Goal: Answer question/provide support: Share knowledge or assist other users

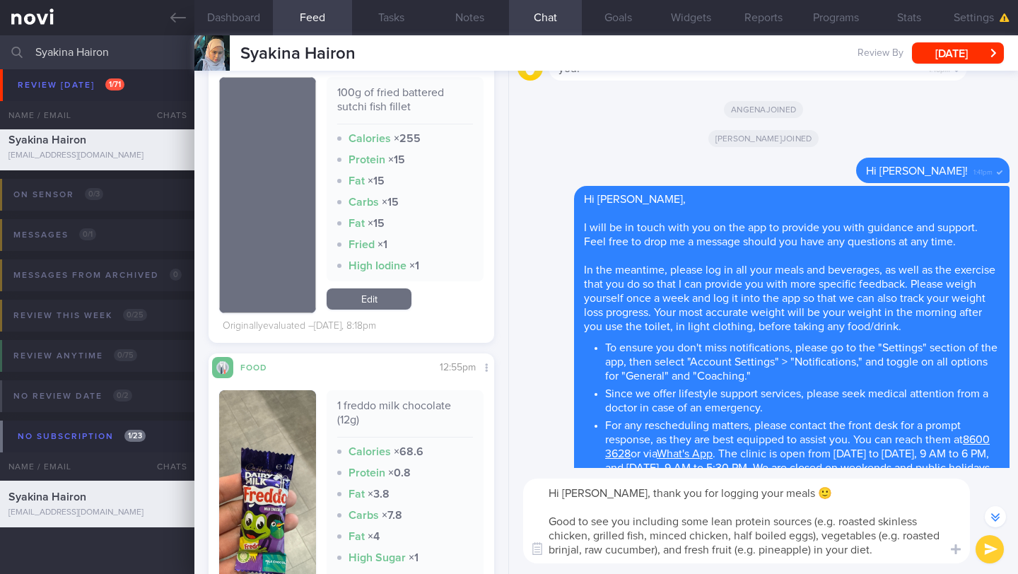
scroll to position [3146, 0]
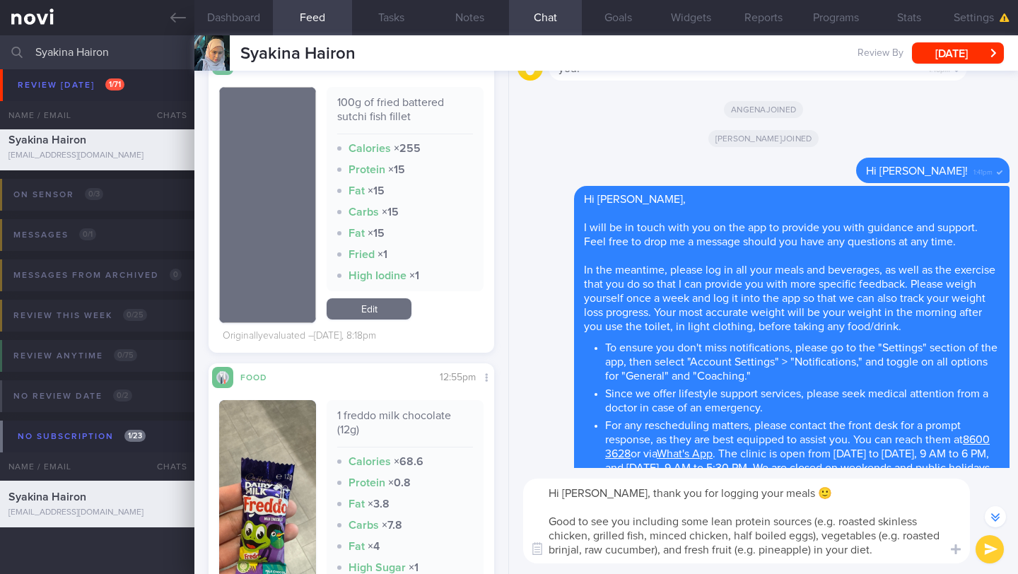
click at [991, 542] on button "submit" at bounding box center [989, 549] width 28 height 28
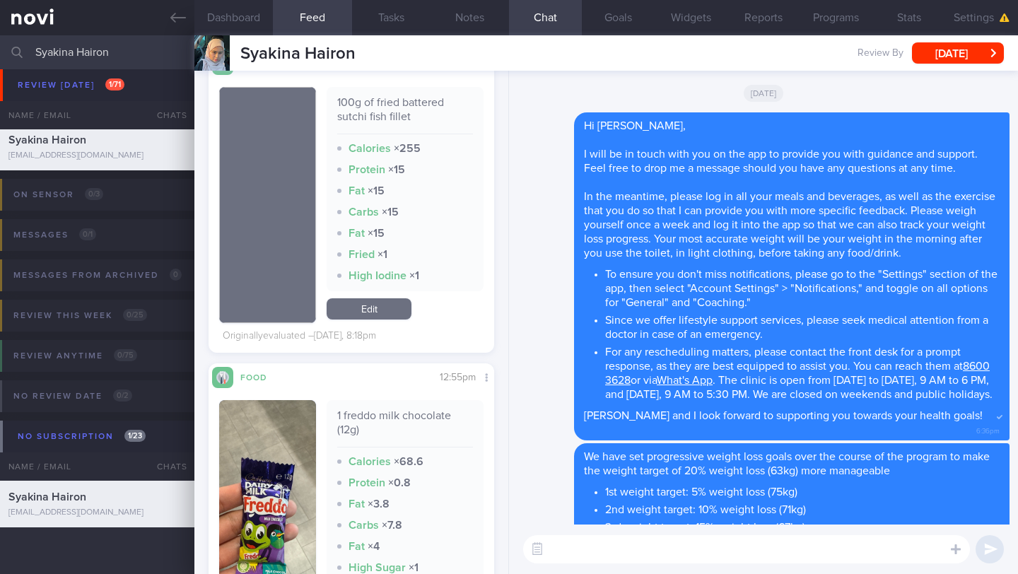
scroll to position [0, 0]
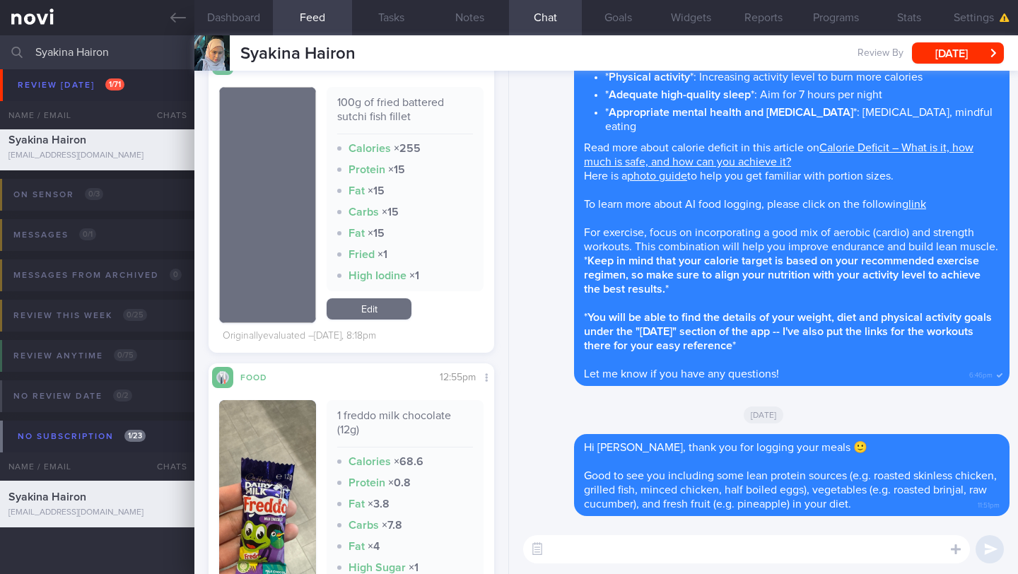
click at [887, 546] on textarea at bounding box center [746, 549] width 447 height 28
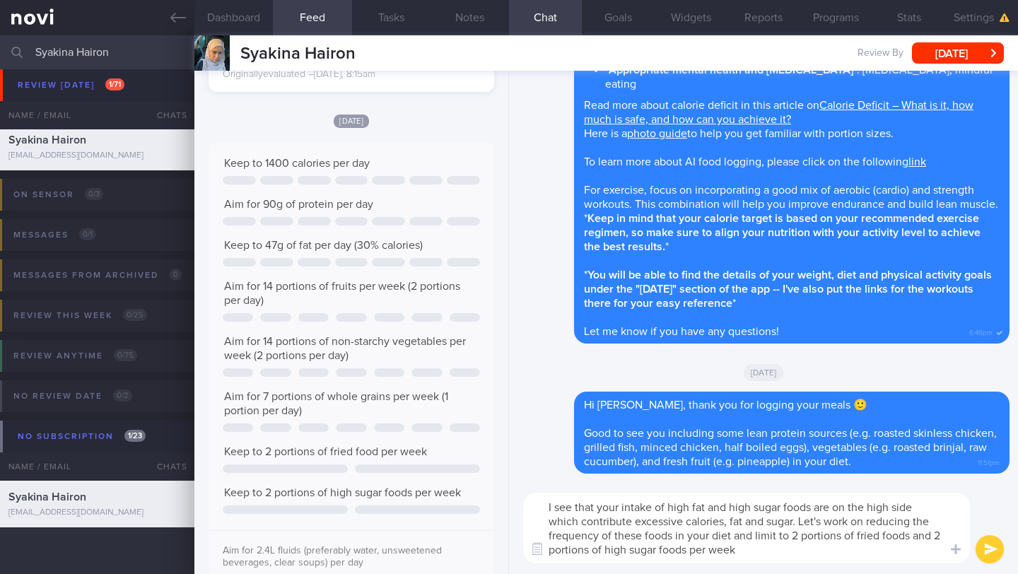
drag, startPoint x: 746, startPoint y: 553, endPoint x: 537, endPoint y: 503, distance: 215.1
click at [537, 503] on textarea "I see that your intake of high fat and high sugar foods are on the high side wh…" at bounding box center [746, 528] width 447 height 71
paste textarea "diet includes a lot of high-fat and high-sugar foods, which contribute extra ca…"
type textarea "I see that your diet includes a lot of high-fat and high-sugar foods, which con…"
click at [987, 553] on button "submit" at bounding box center [989, 549] width 28 height 28
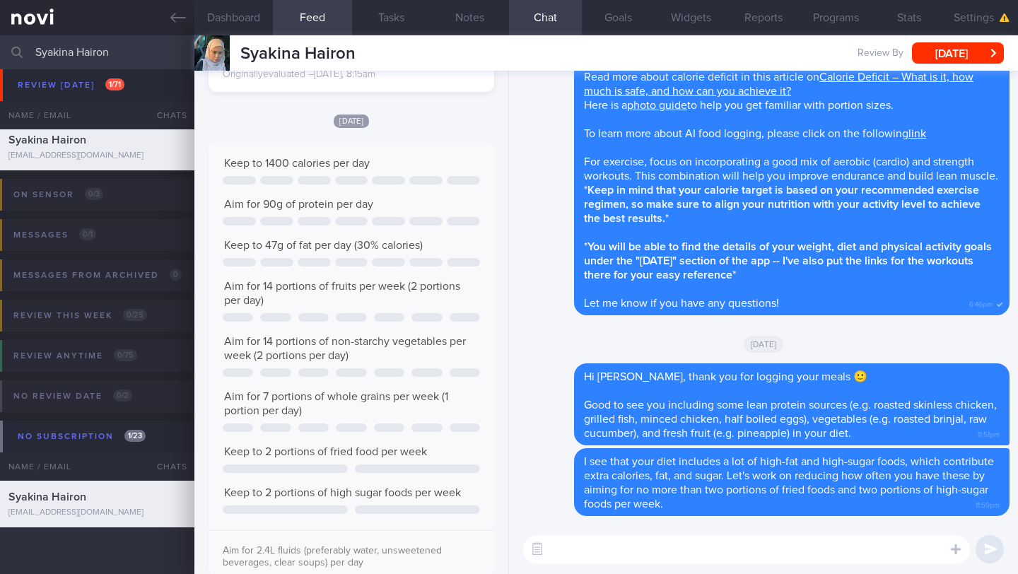
paste textarea "**High fat foods include:** - Fried foods (e.g. fish nugget, fries, hashbrown, …"
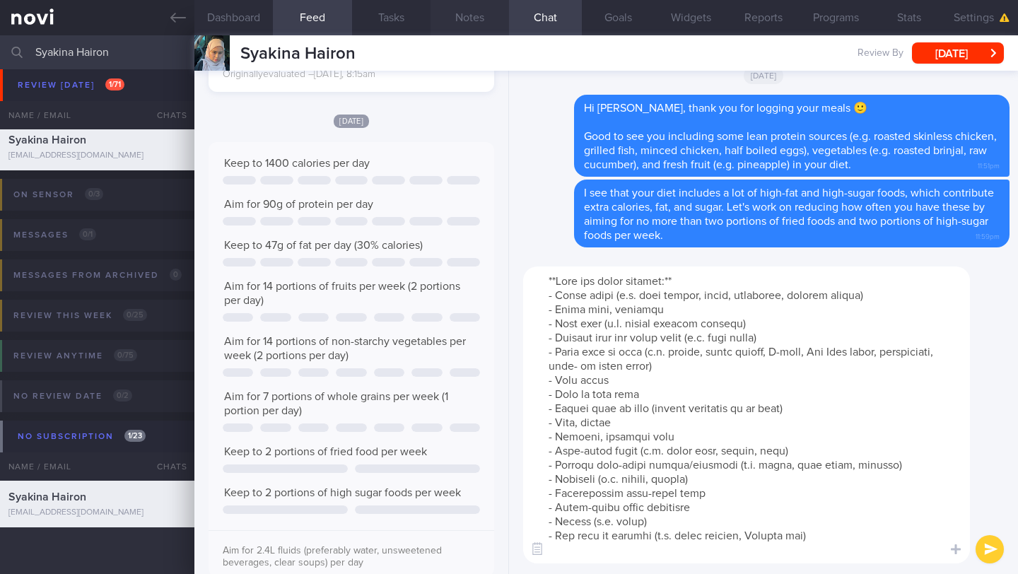
type textarea "**High fat foods include:** - Fried foods (e.g. fish nugget, fries, hashbrown, …"
click at [478, 23] on button "Notes" at bounding box center [469, 17] width 78 height 35
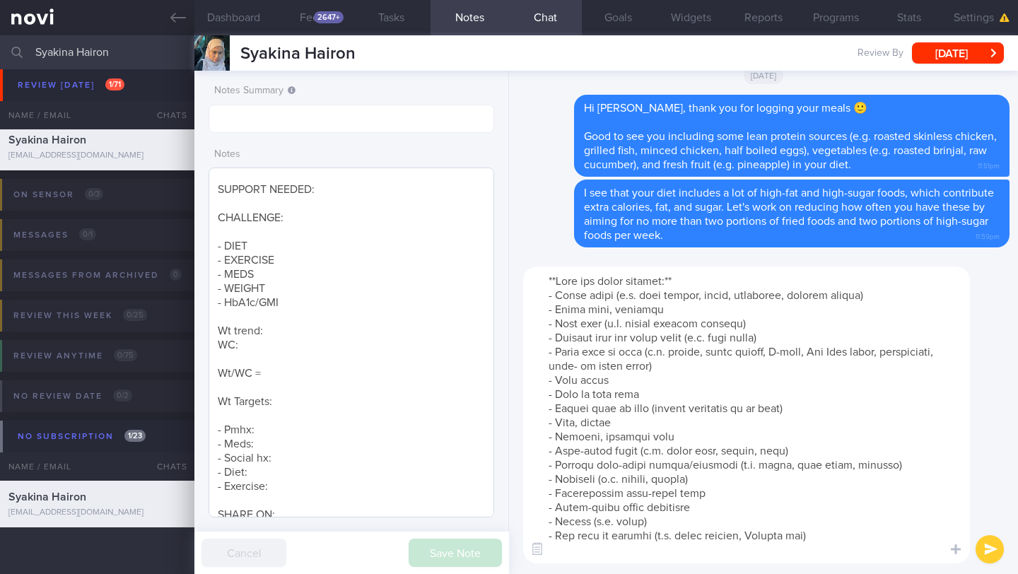
scroll to position [305, 0]
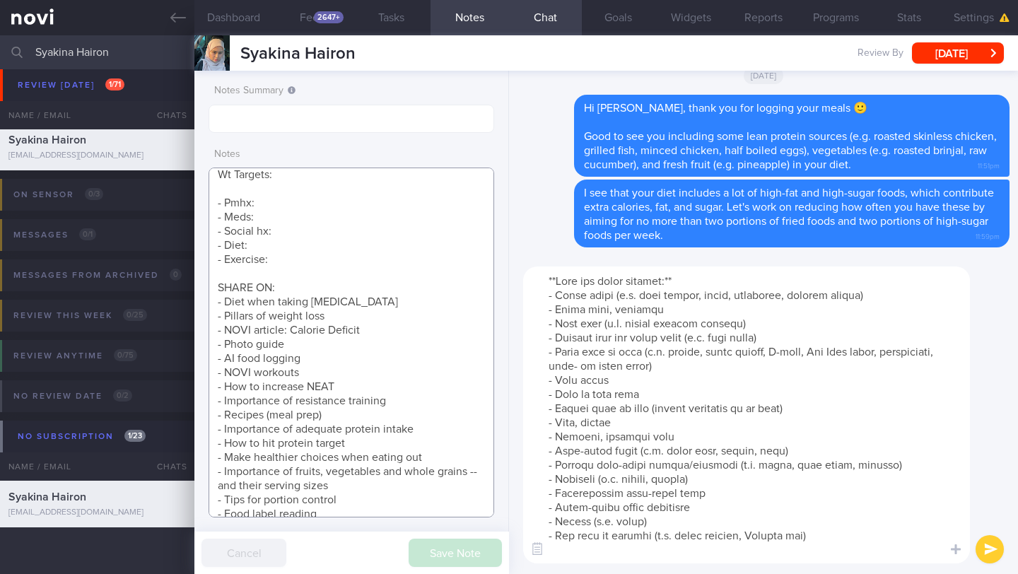
click at [342, 365] on textarea "Aim for 5% (4kg -> 75kg) 10% (8kg -> 71kg) 15% (12kg -> 67kg) 20% (16kg -> 63kg…" at bounding box center [351, 343] width 286 height 350
click at [341, 363] on textarea "Aim for 5% (4kg -> 75kg) 10% (8kg -> 71kg) 15% (12kg -> 67kg) 20% (16kg -> 63kg…" at bounding box center [351, 343] width 286 height 350
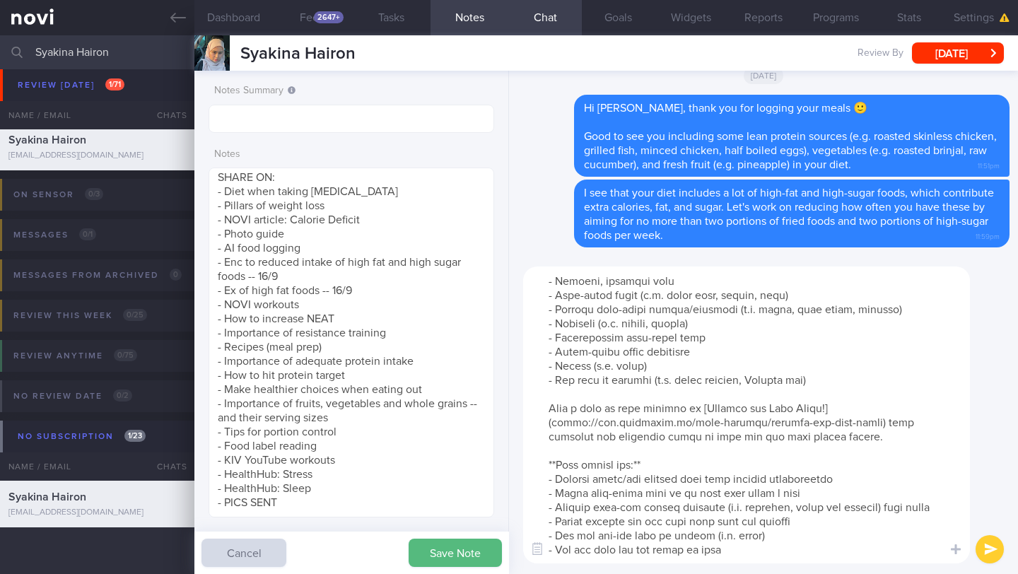
scroll to position [0, 0]
click at [363, 290] on textarea "Aim for 5% (4kg -> 75kg) 10% (8kg -> 71kg) 15% (12kg -> 67kg) 20% (16kg -> 63kg…" at bounding box center [351, 343] width 286 height 350
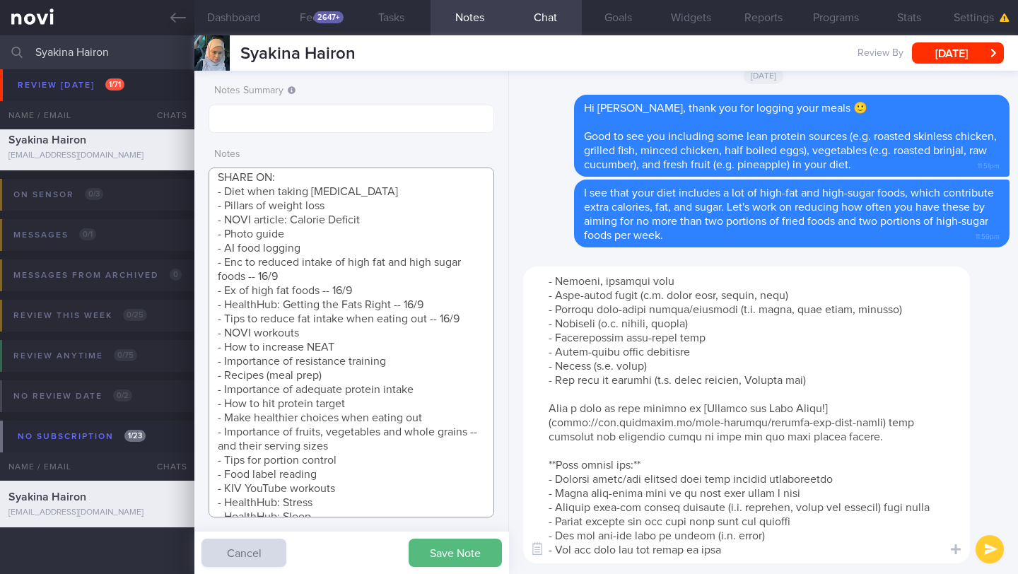
type textarea "Aim for 5% (4kg -> 75kg) 10% (8kg -> 71kg) 15% (12kg -> 67kg) 20% (16kg -> 63kg…"
click at [994, 548] on button "submit" at bounding box center [989, 549] width 28 height 28
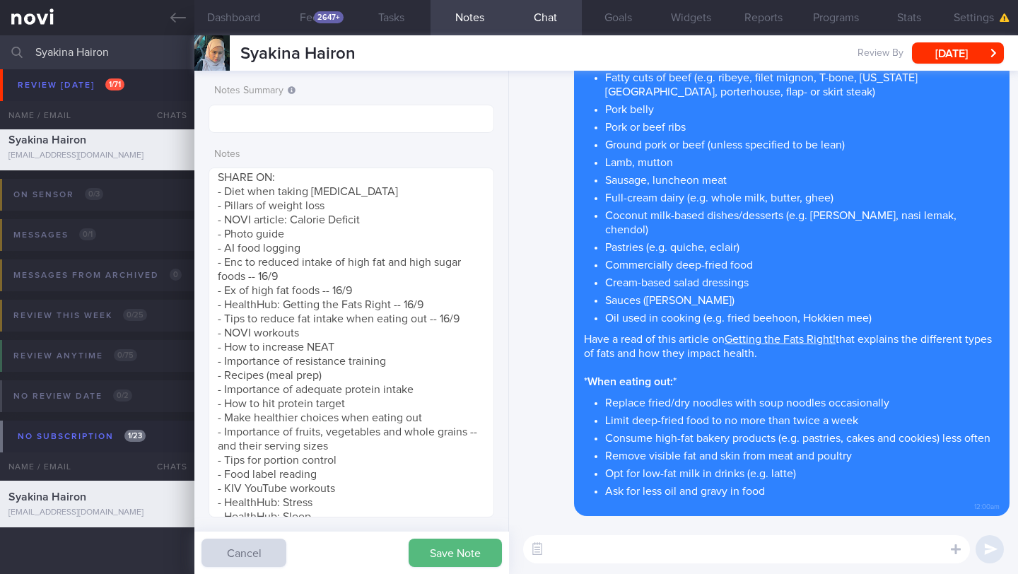
paste textarea "*High sugar foods include:* - Pastries and baked goods (e.g., donuts, croissant…"
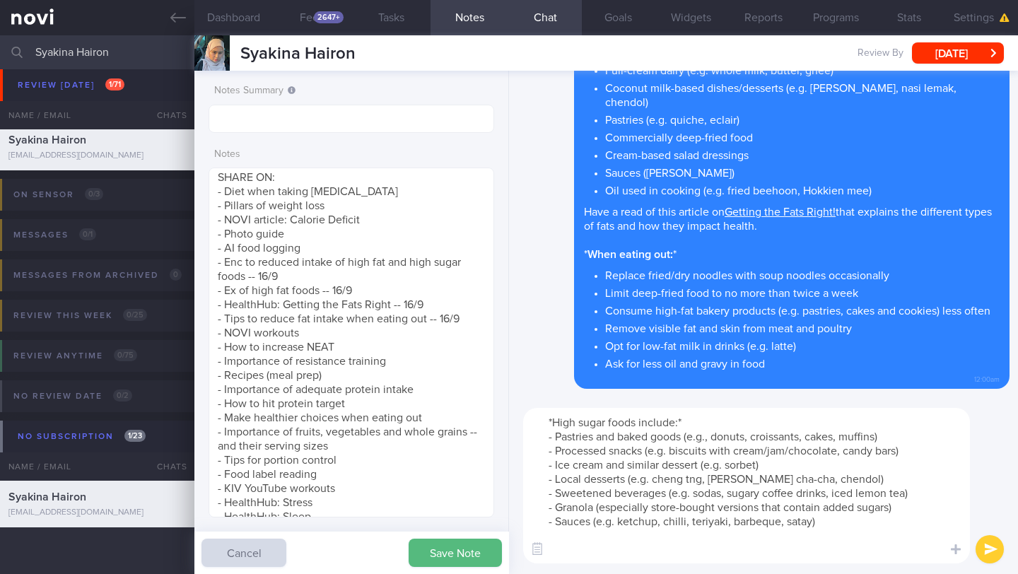
paste textarea "It would best to cut down your intake of such foods as [research]([URL][DOMAIN_…"
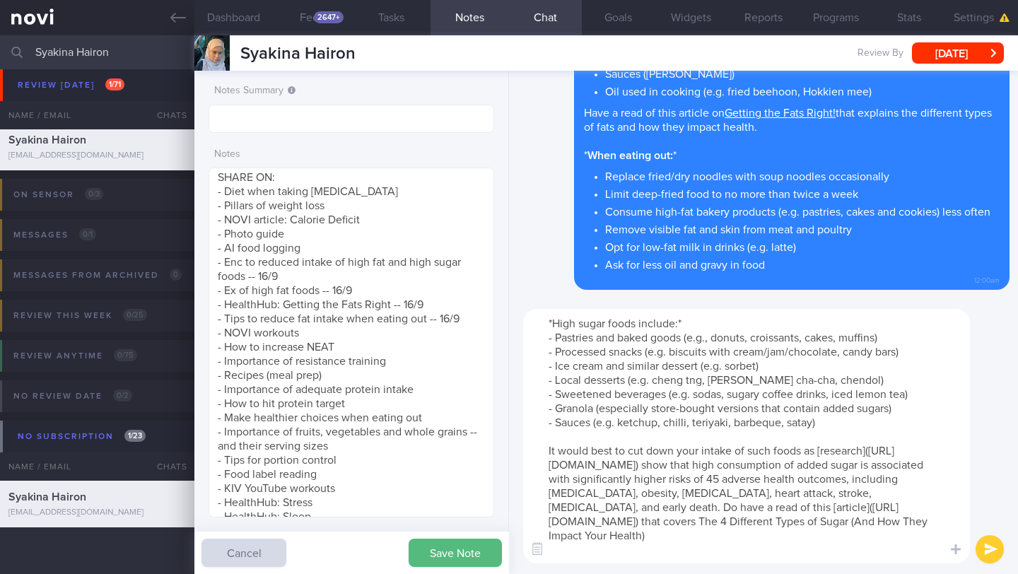
type textarea "*High sugar foods include:* - Pastries and baked goods (e.g., donuts, croissant…"
drag, startPoint x: 984, startPoint y: 548, endPoint x: 868, endPoint y: 492, distance: 129.0
click at [868, 492] on div "​ ​" at bounding box center [763, 436] width 509 height 276
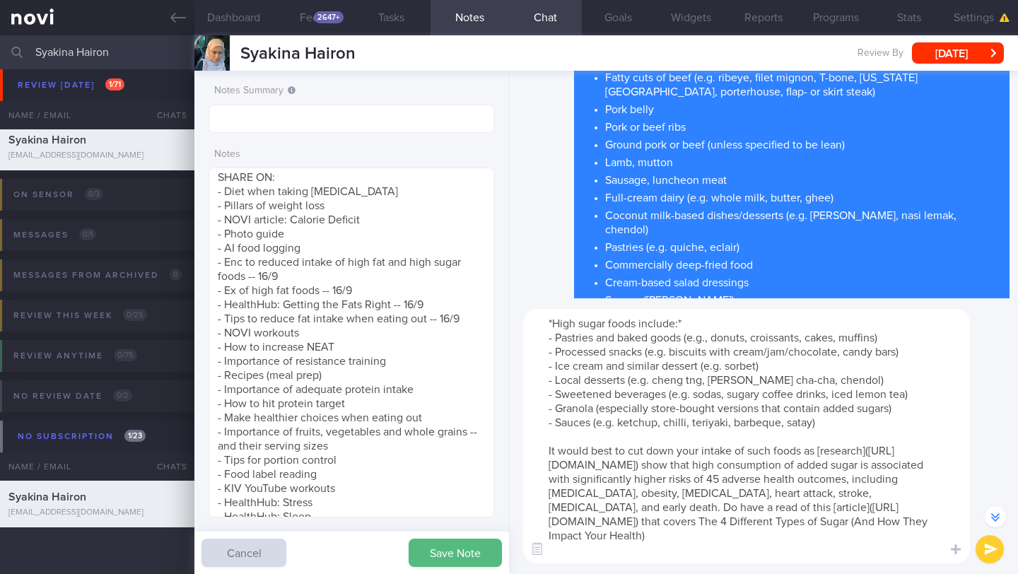
scroll to position [-233, 0]
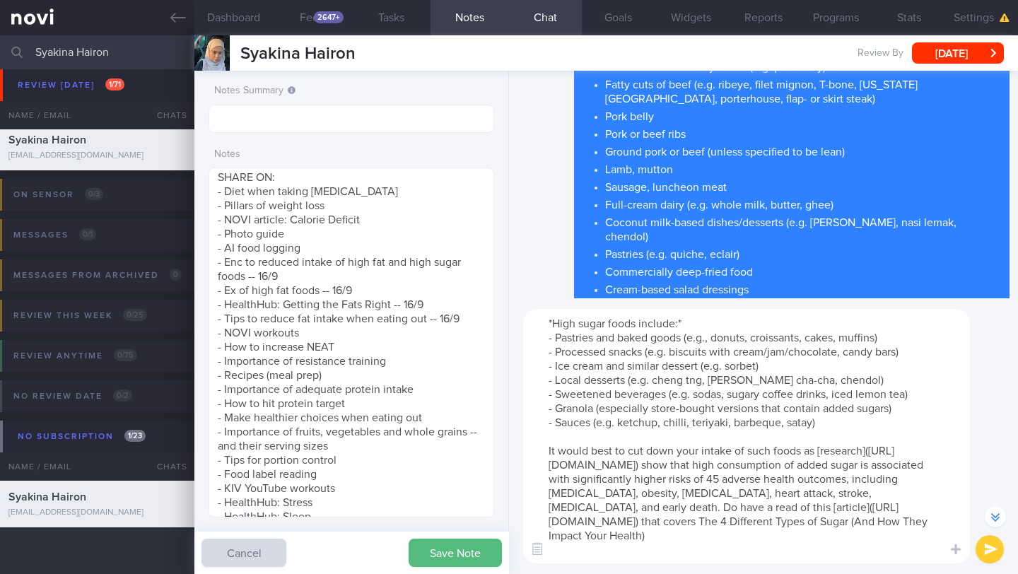
click at [984, 558] on button "submit" at bounding box center [989, 549] width 28 height 28
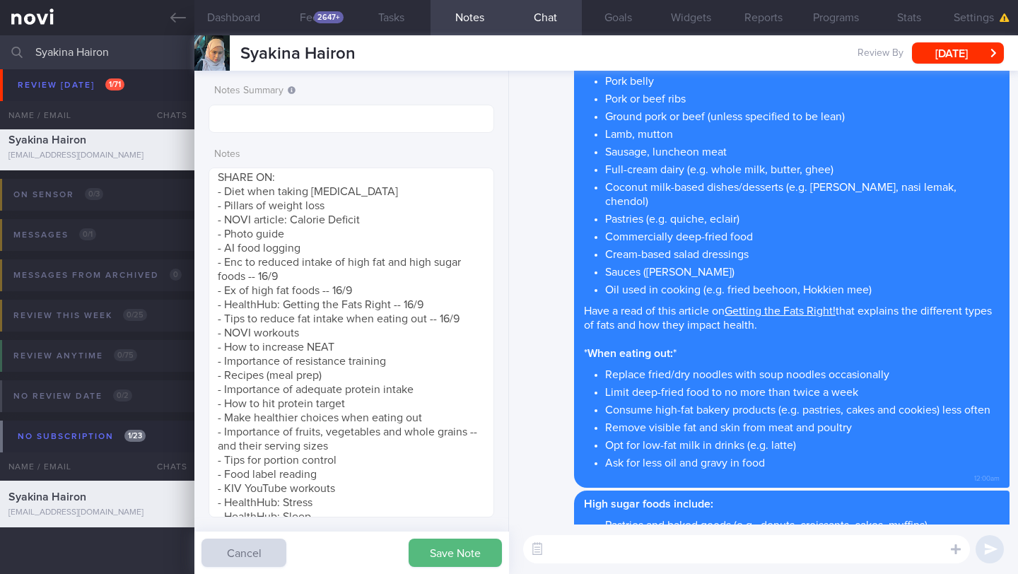
scroll to position [0, 0]
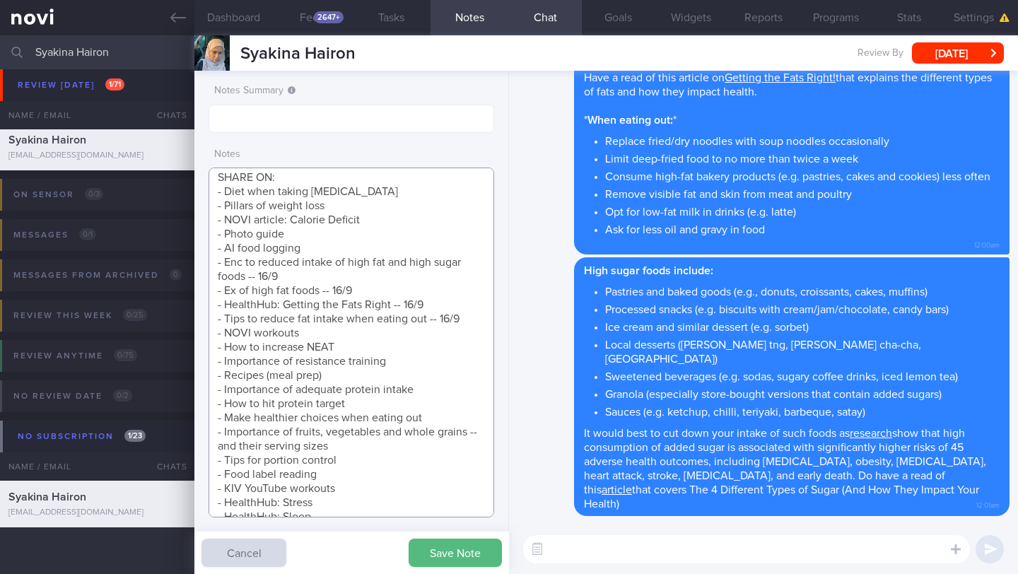
click at [461, 317] on textarea "Aim for 5% (4kg -> 75kg) 10% (8kg -> 71kg) 15% (12kg -> 67kg) 20% (16kg -> 63kg…" at bounding box center [351, 343] width 286 height 350
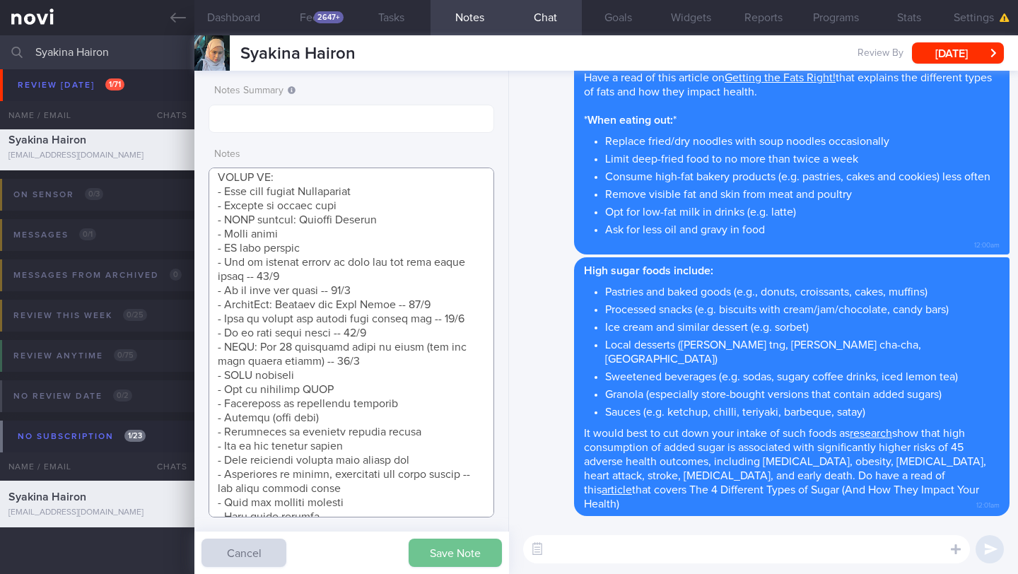
type textarea "Aim for 5% (4kg -> 75kg) 10% (8kg -> 71kg) 15% (12kg -> 67kg) 20% (16kg -> 63kg…"
click at [473, 551] on button "Save Note" at bounding box center [455, 553] width 93 height 28
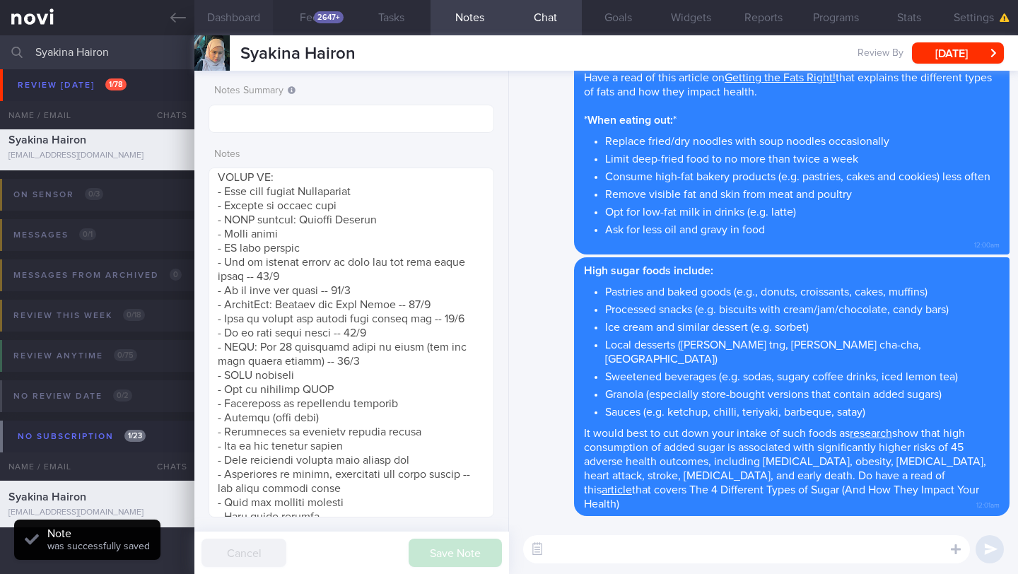
click at [255, 21] on button "Dashboard" at bounding box center [233, 17] width 78 height 35
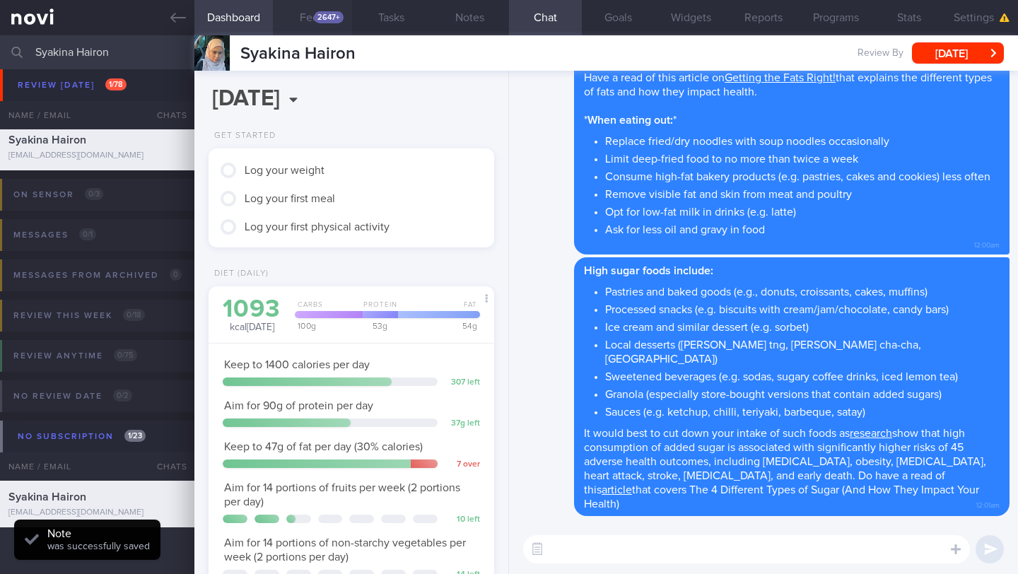
click at [326, 20] on div "2647+" at bounding box center [329, 17] width 30 height 12
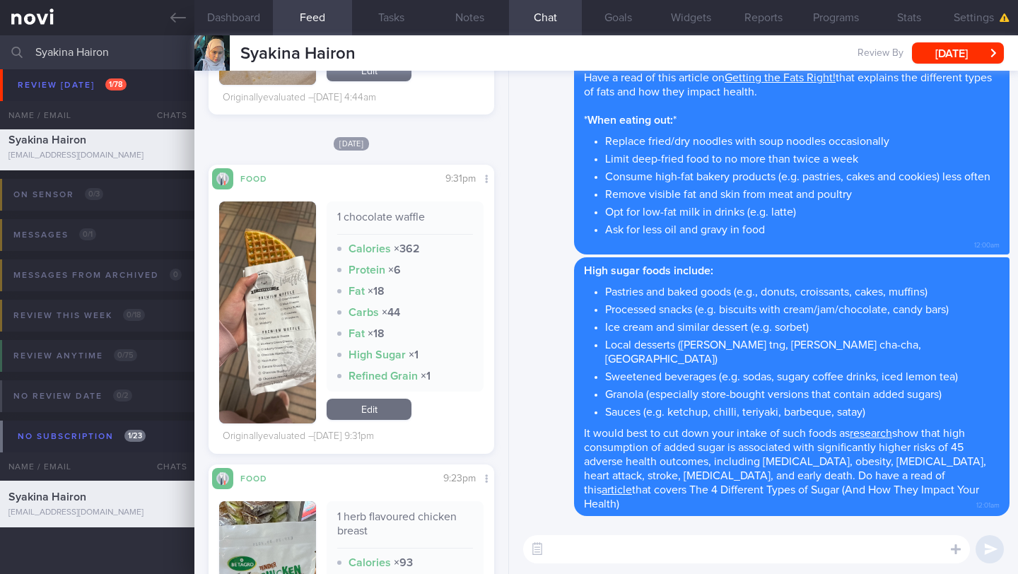
scroll to position [6566, 0]
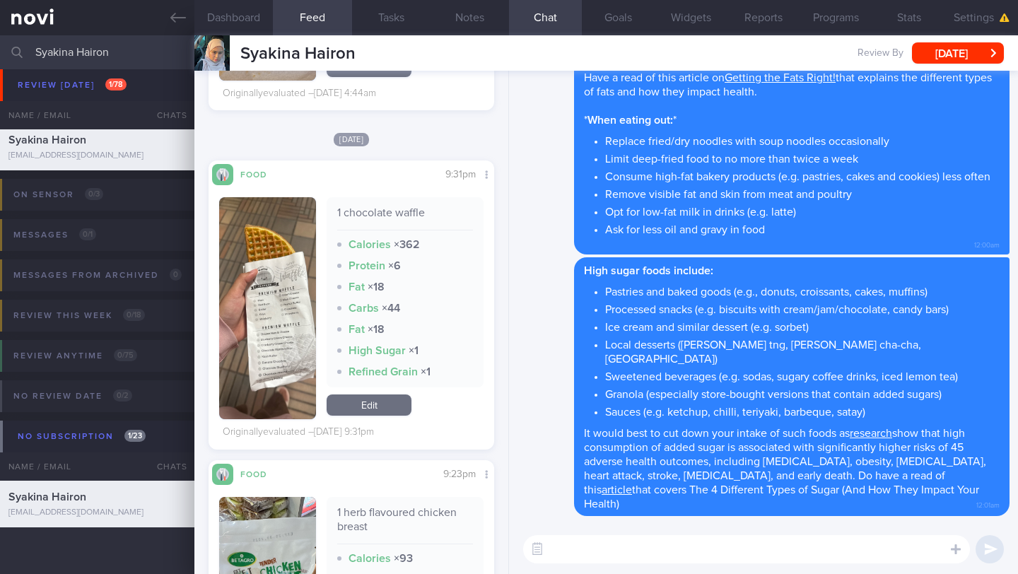
click at [605, 546] on textarea at bounding box center [746, 549] width 447 height 28
paste textarea "To help you make better choices when eating out, I want to share with you ways …"
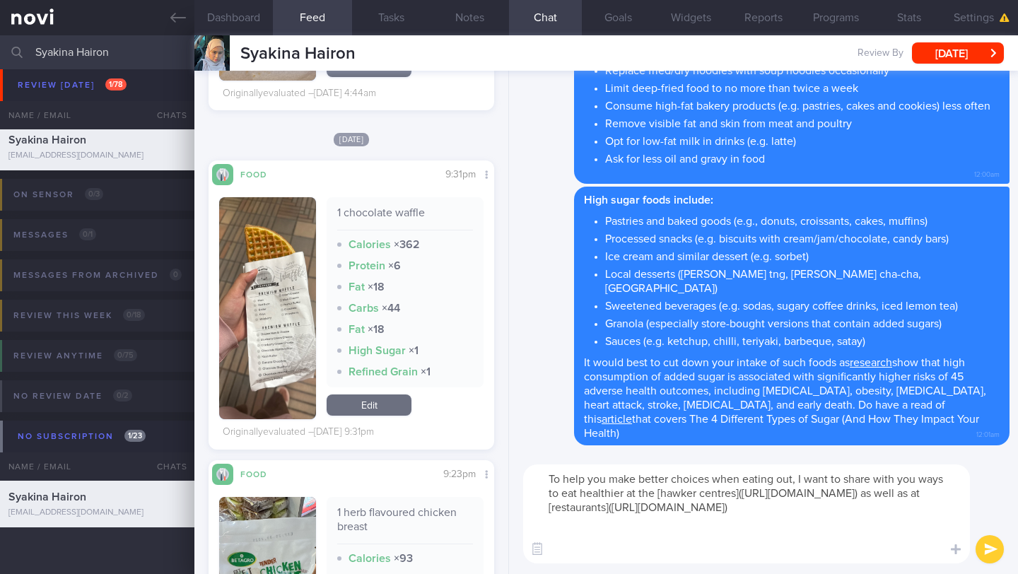
type textarea "To help you make better choices when eating out, I want to share with you ways …"
click at [990, 548] on button "submit" at bounding box center [989, 549] width 28 height 28
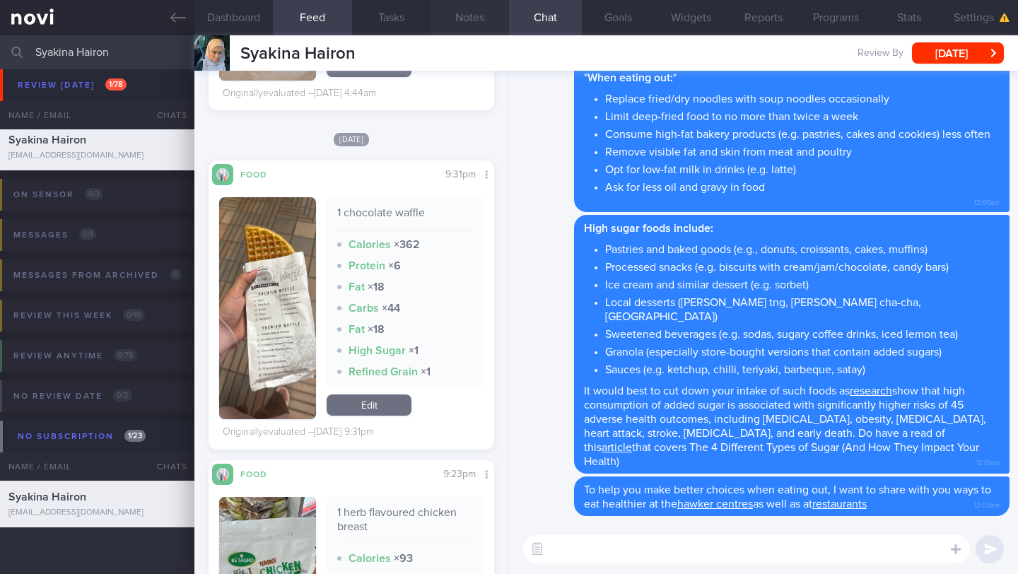
click at [469, 15] on button "Notes" at bounding box center [469, 17] width 78 height 35
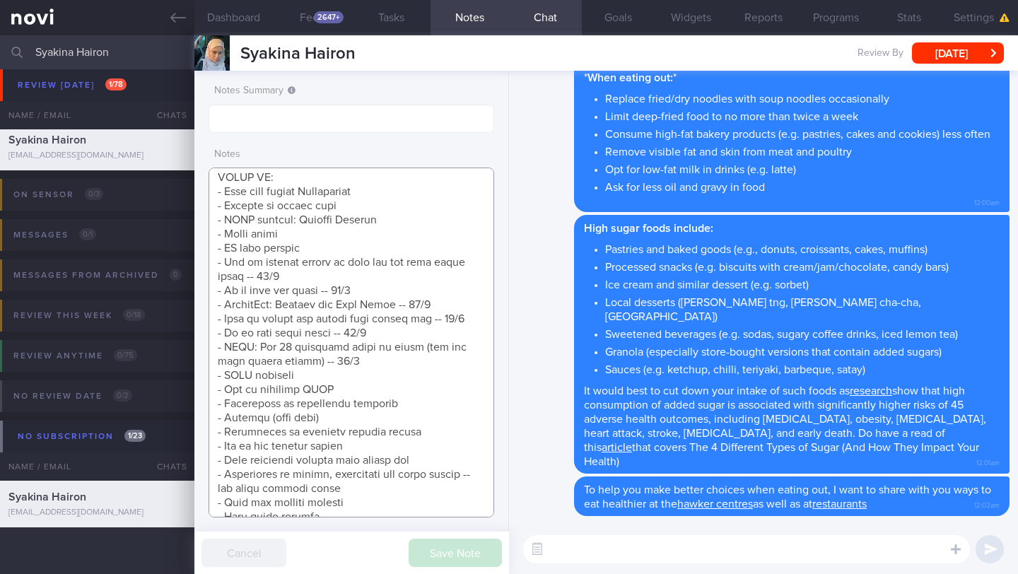
click at [435, 459] on textarea at bounding box center [351, 343] width 286 height 350
drag, startPoint x: 361, startPoint y: 454, endPoint x: 212, endPoint y: 467, distance: 149.7
click at [212, 467] on textarea at bounding box center [351, 343] width 286 height 350
click at [216, 466] on textarea at bounding box center [351, 343] width 286 height 350
click at [220, 463] on textarea at bounding box center [351, 343] width 286 height 350
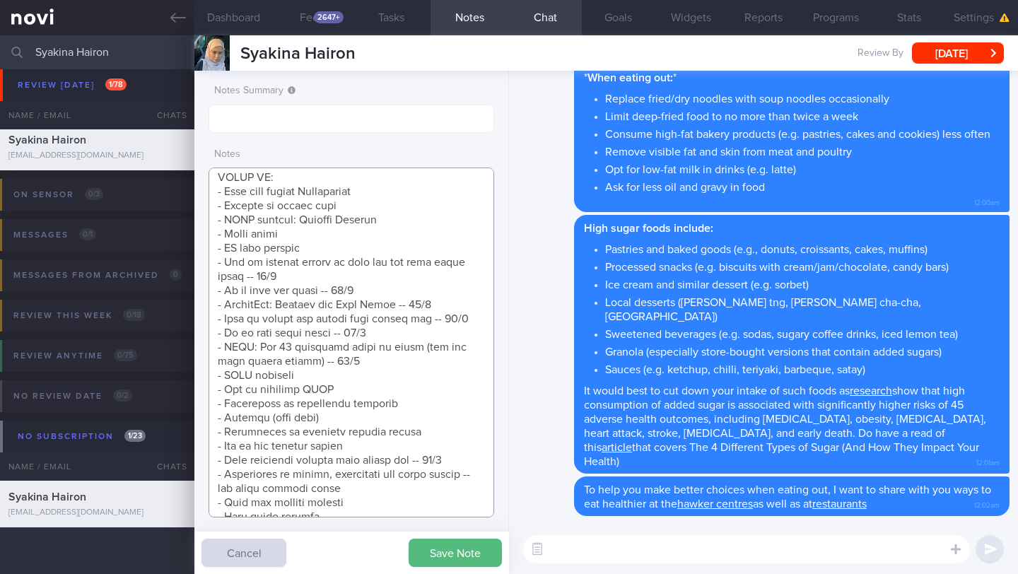
click at [220, 463] on textarea at bounding box center [351, 343] width 286 height 350
click at [353, 366] on textarea at bounding box center [351, 343] width 286 height 350
paste textarea "- Make healthier choices when eating out -- 16/9"
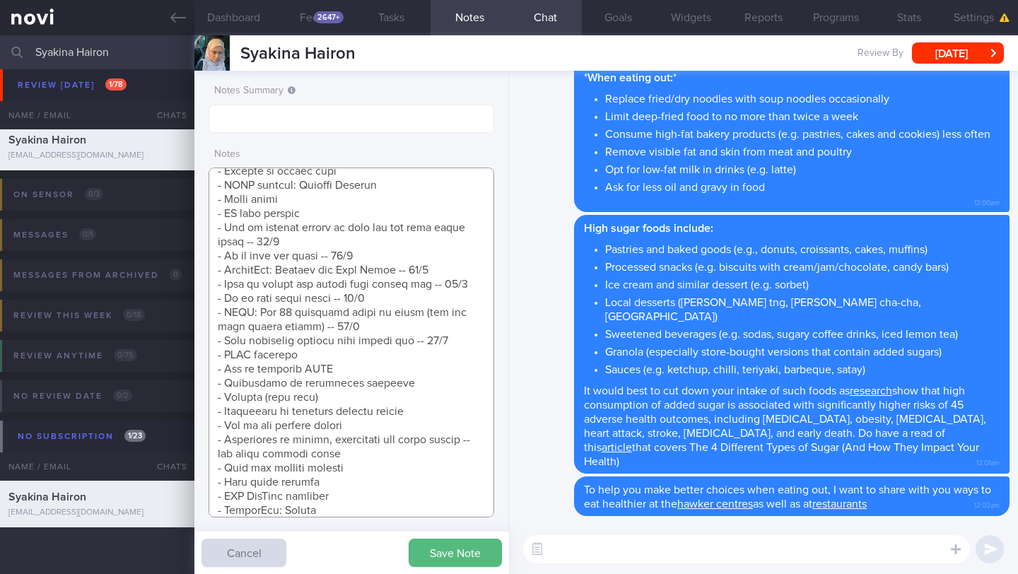
scroll to position [514, 0]
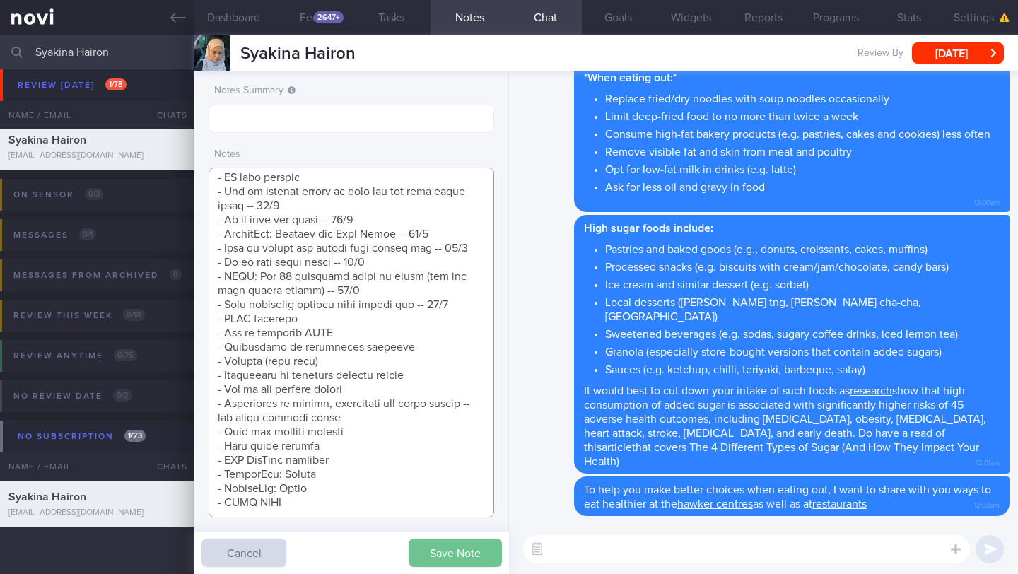
type textarea "Aim for 5% (4kg -> 75kg) 10% (8kg -> 71kg) 15% (12kg -> 67kg) 20% (16kg -> 63kg…"
click at [447, 551] on button "Save Note" at bounding box center [455, 553] width 93 height 28
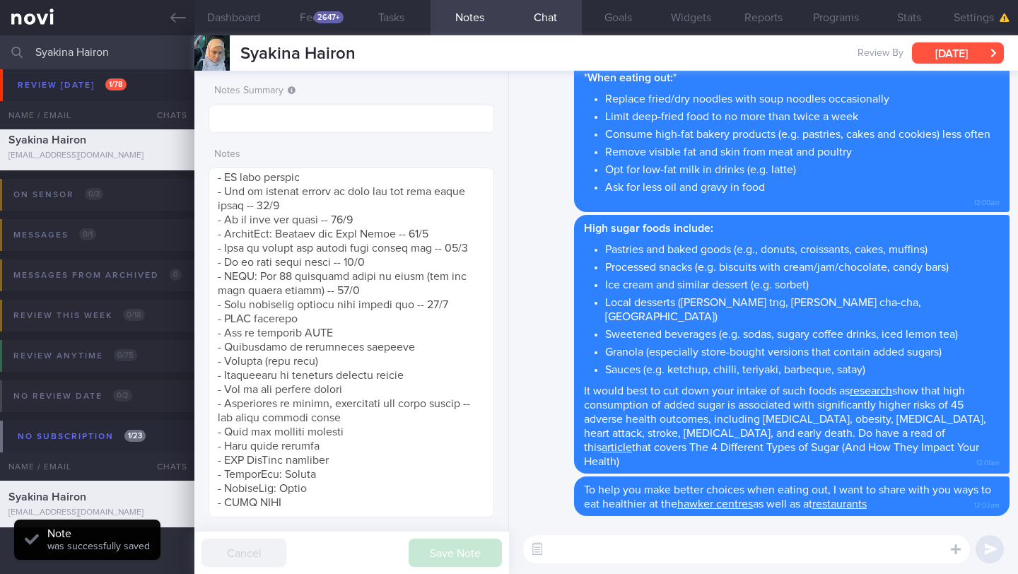
click at [929, 54] on button "[DATE]" at bounding box center [958, 52] width 92 height 21
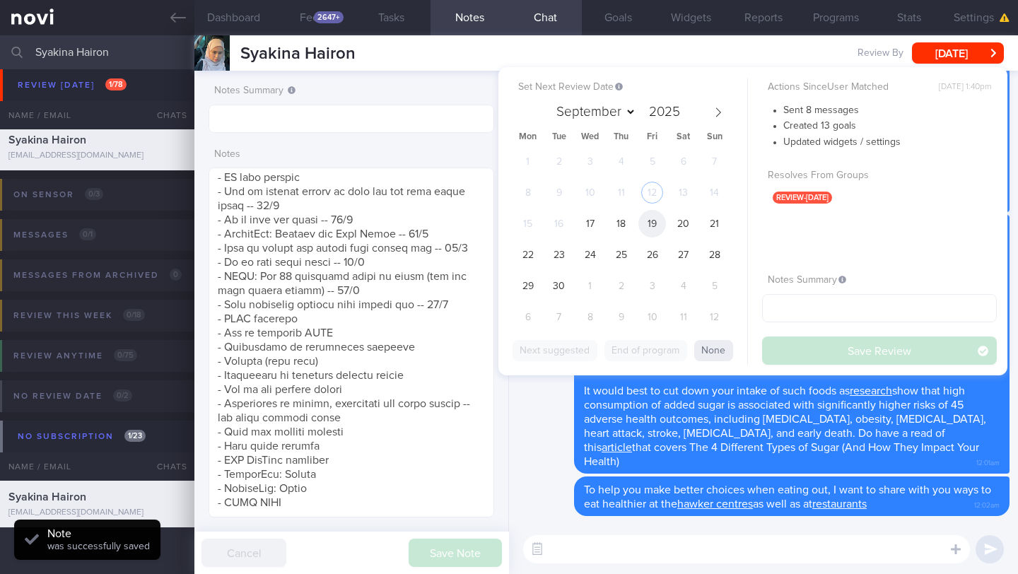
click at [658, 231] on span "19" at bounding box center [652, 224] width 28 height 28
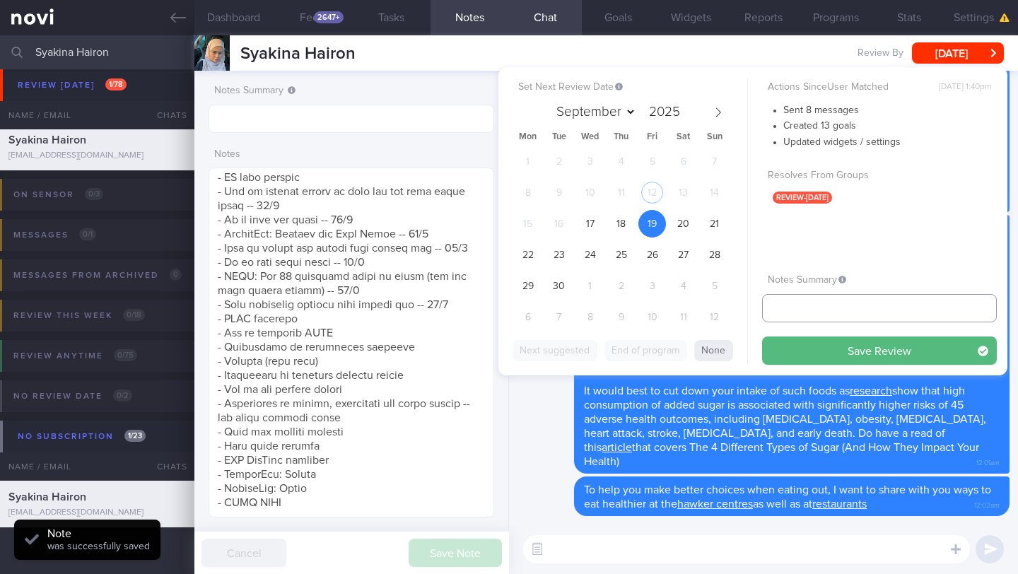
click at [775, 314] on input "text" at bounding box center [879, 308] width 235 height 28
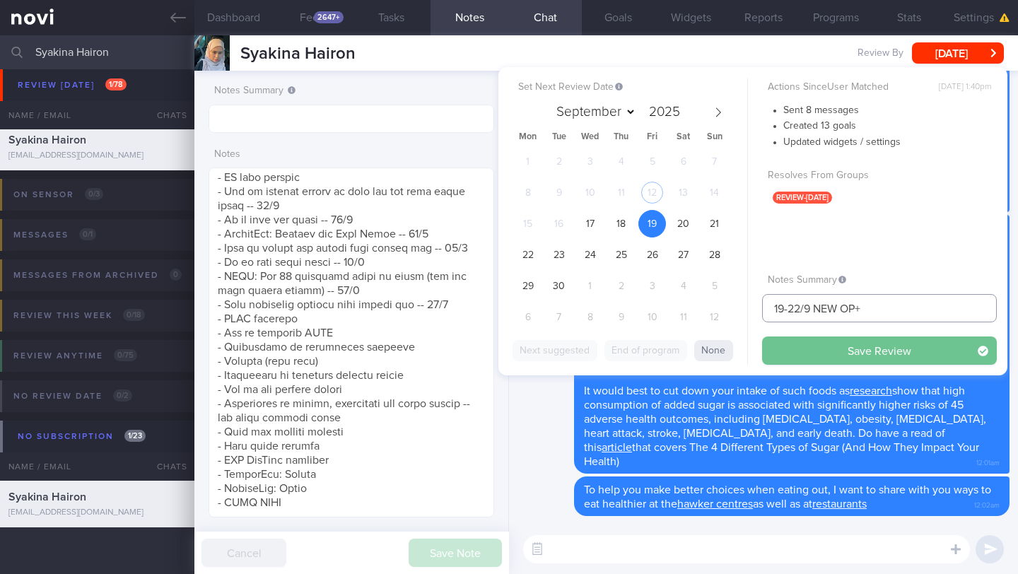
type input "19-22/9 NEW OP+"
click at [812, 356] on button "Save Review" at bounding box center [879, 350] width 235 height 28
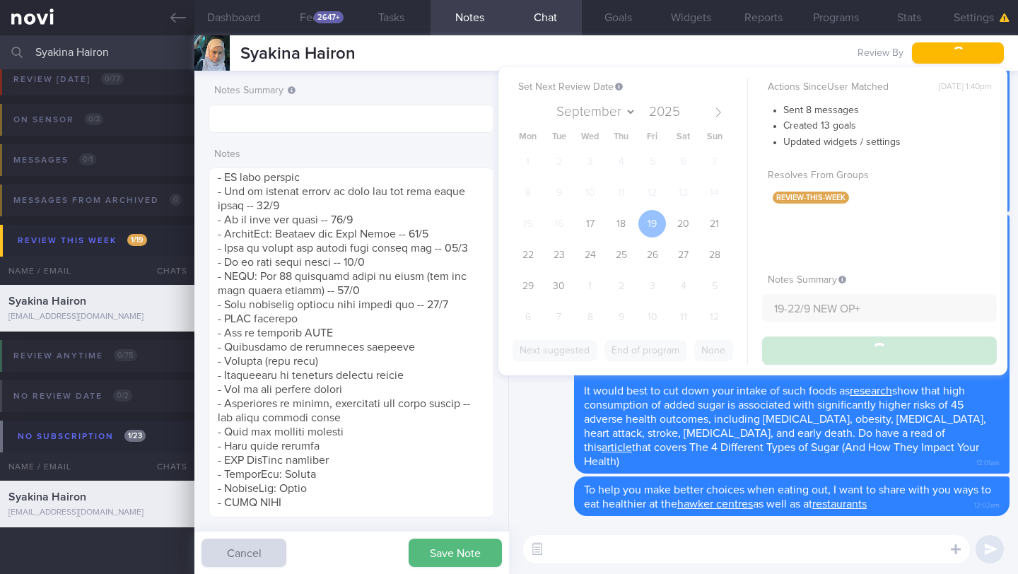
type input "19-22/9 NEW OP+"
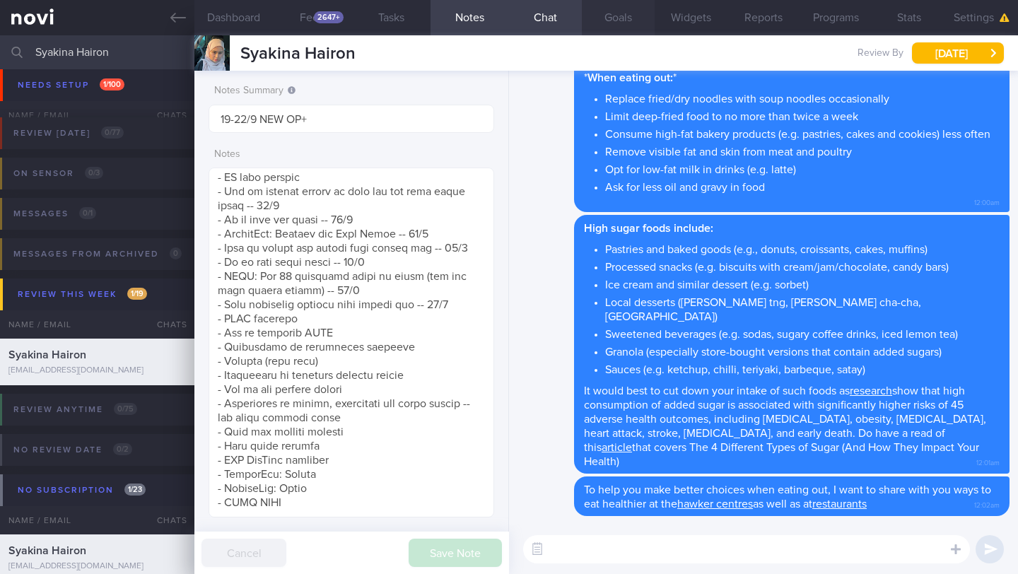
scroll to position [145, 249]
